Goal: Transaction & Acquisition: Purchase product/service

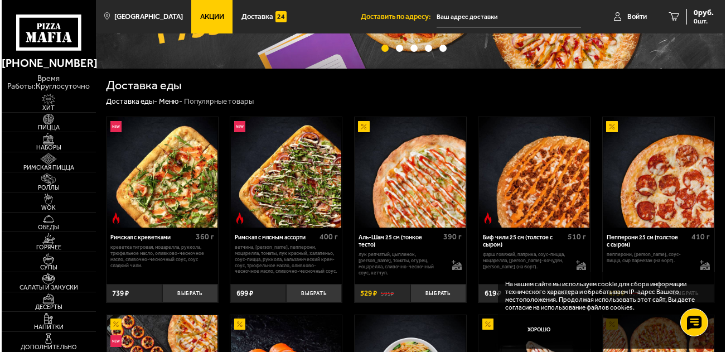
scroll to position [167, 0]
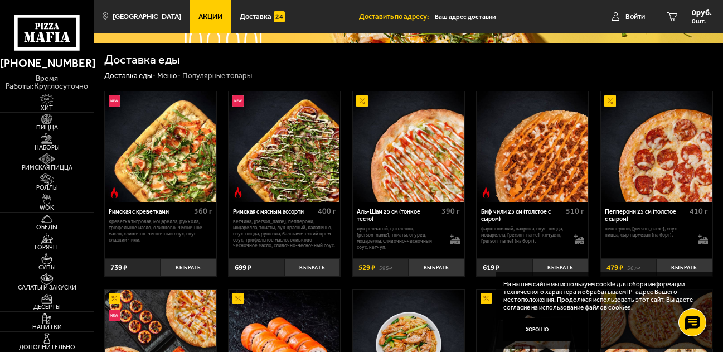
click at [290, 167] on img at bounding box center [284, 146] width 110 height 110
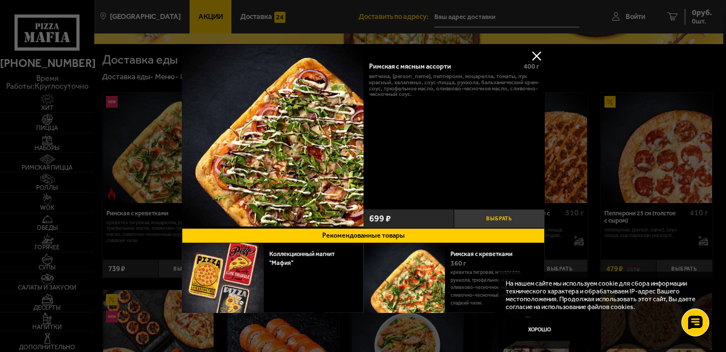
click at [496, 217] on button "Выбрать" at bounding box center [499, 218] width 91 height 18
click at [298, 157] on img at bounding box center [273, 136] width 182 height 182
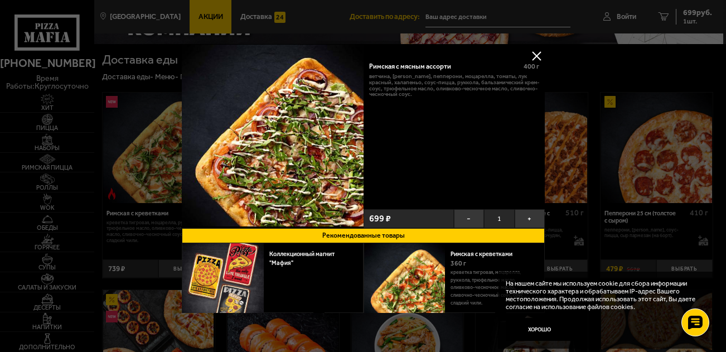
click at [533, 51] on button at bounding box center [536, 55] width 17 height 17
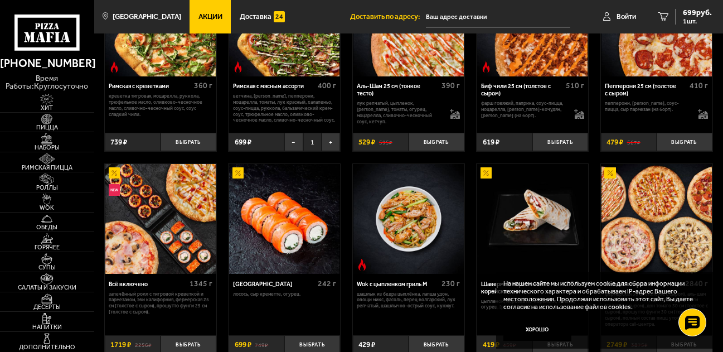
scroll to position [334, 0]
